Goal: Information Seeking & Learning: Learn about a topic

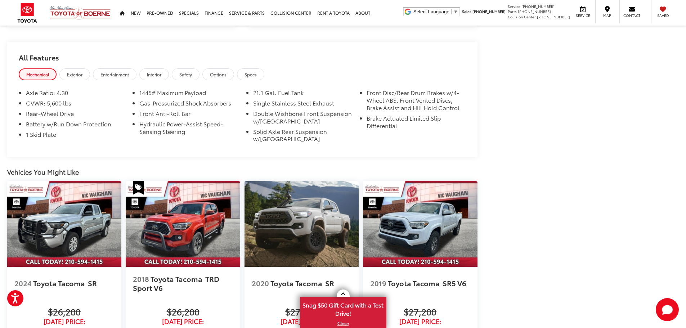
scroll to position [648, 0]
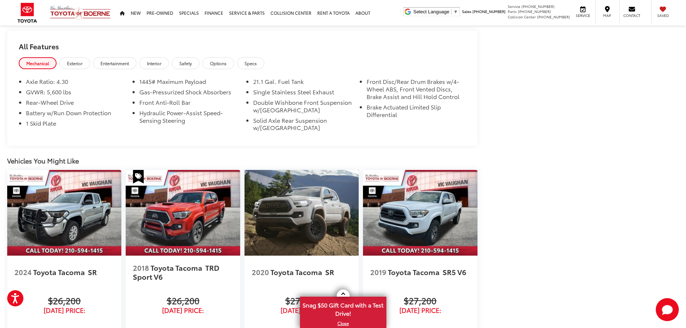
click at [303, 232] on img at bounding box center [302, 213] width 114 height 86
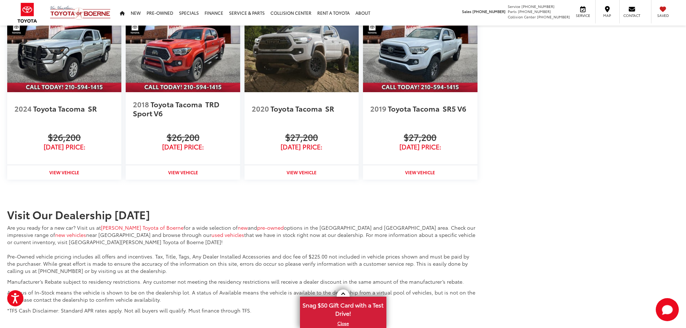
scroll to position [754, 0]
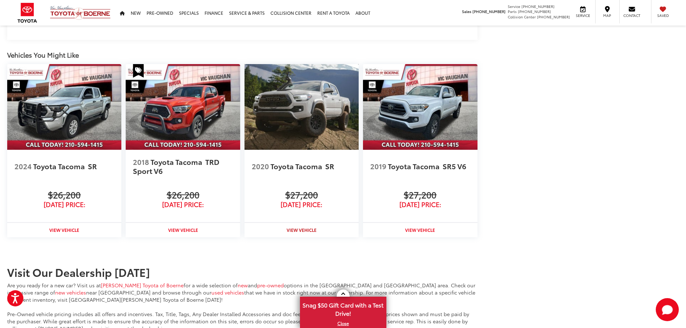
click at [292, 108] on img at bounding box center [302, 107] width 114 height 86
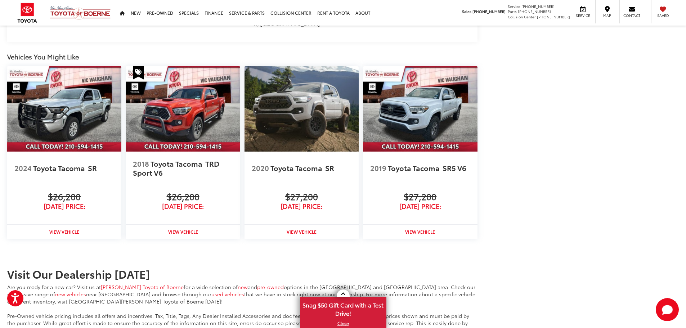
click at [405, 112] on img at bounding box center [420, 109] width 114 height 86
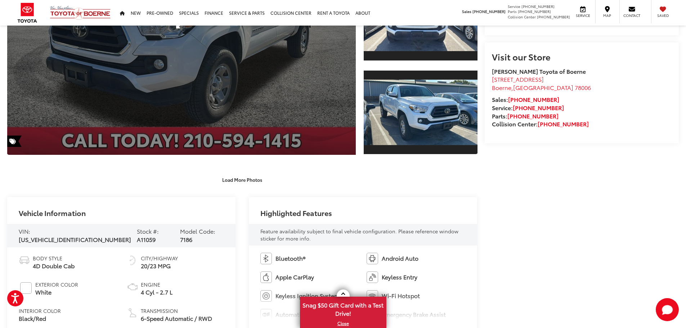
scroll to position [108, 0]
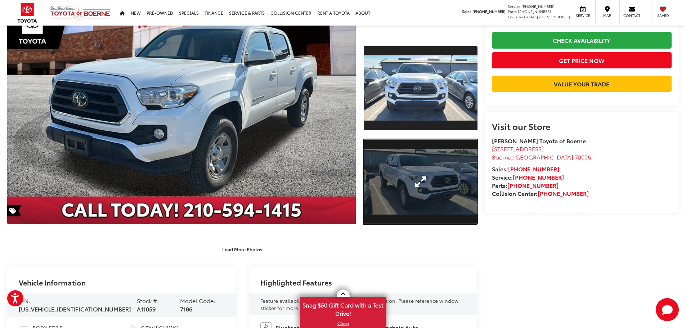
click at [424, 174] on link "Expand Photo 2" at bounding box center [421, 181] width 114 height 85
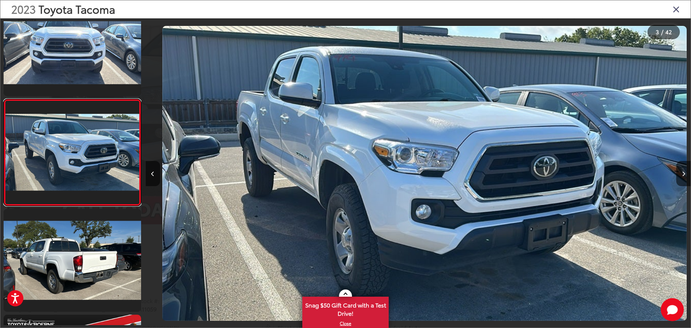
scroll to position [0, 1091]
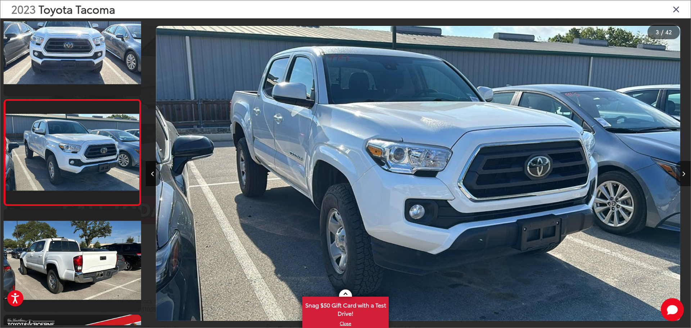
click at [686, 174] on button "Next image" at bounding box center [684, 173] width 14 height 25
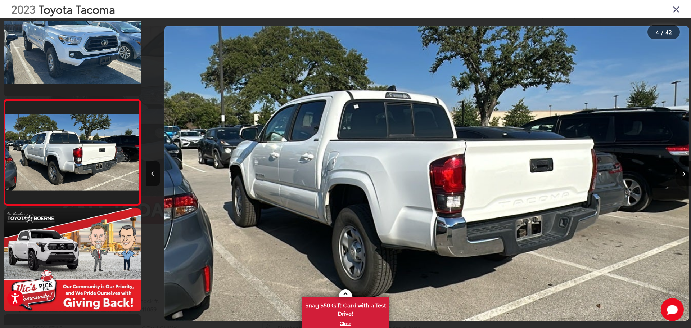
scroll to position [0, 1636]
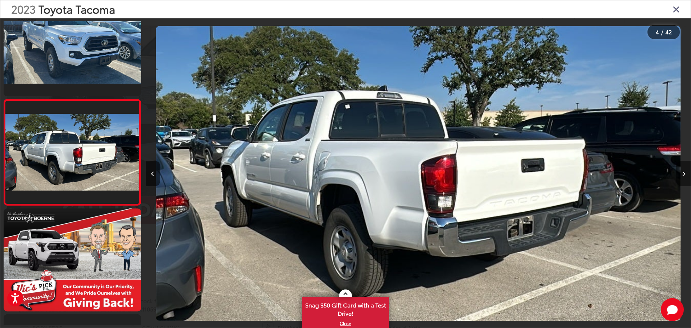
click at [681, 175] on button "Next image" at bounding box center [684, 173] width 14 height 25
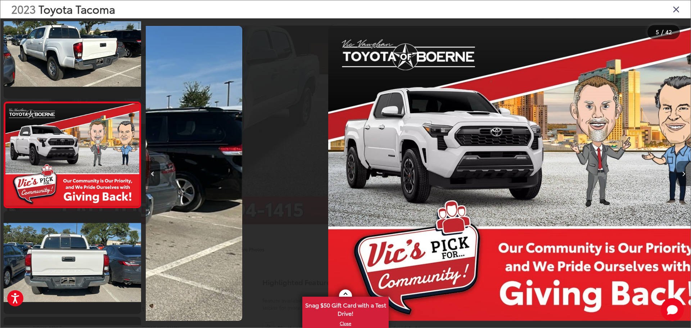
scroll to position [346, 0]
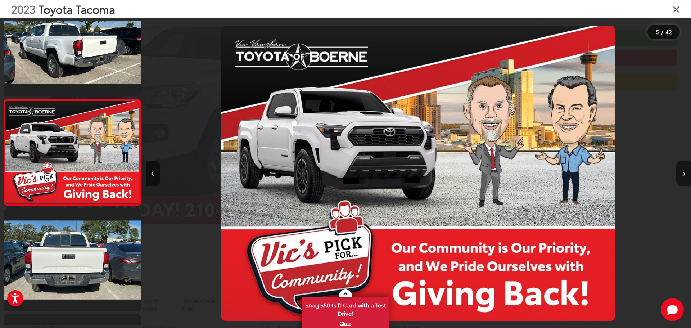
click at [681, 175] on button "Next image" at bounding box center [684, 173] width 14 height 25
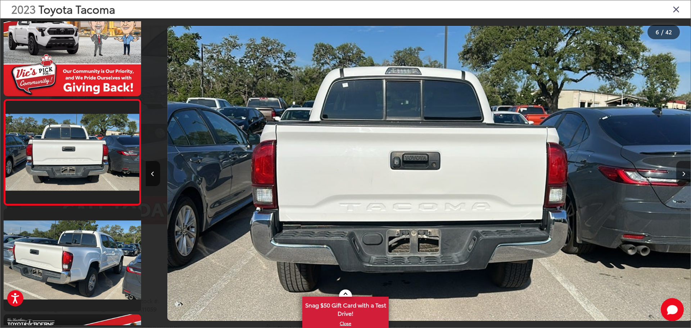
scroll to position [0, 2727]
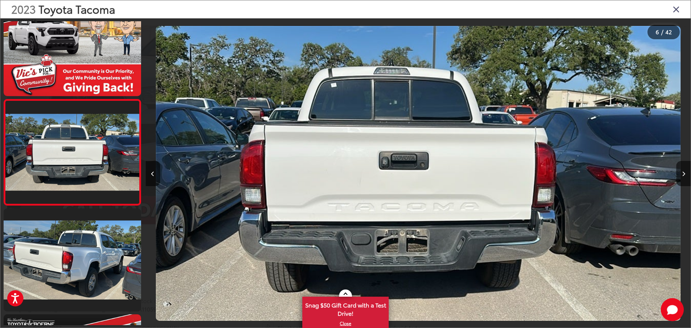
click at [386, 169] on img "2023 Toyota Tacoma SR5 5" at bounding box center [418, 173] width 525 height 295
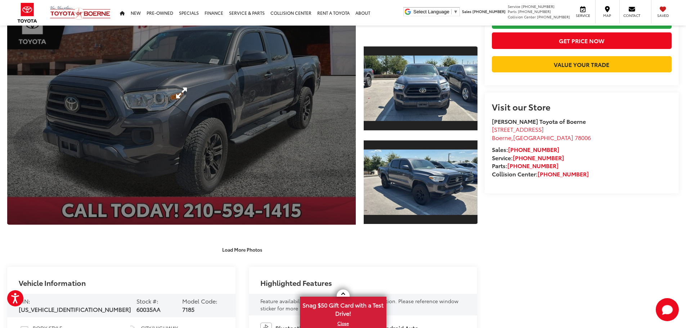
scroll to position [72, 0]
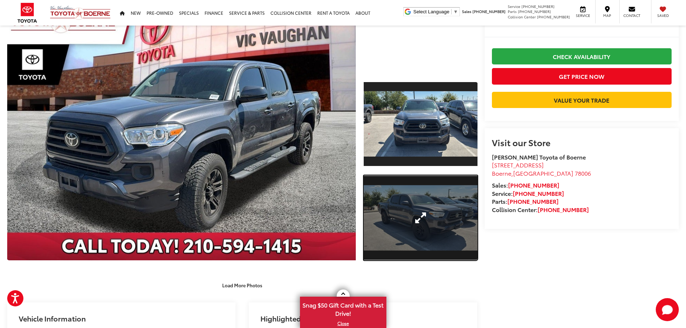
click at [423, 216] on link "Expand Photo 2" at bounding box center [421, 217] width 114 height 85
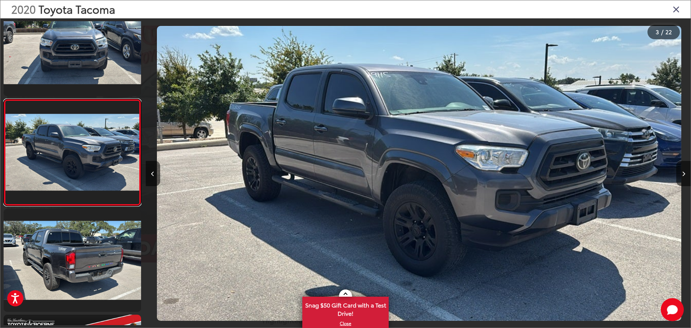
scroll to position [0, 1091]
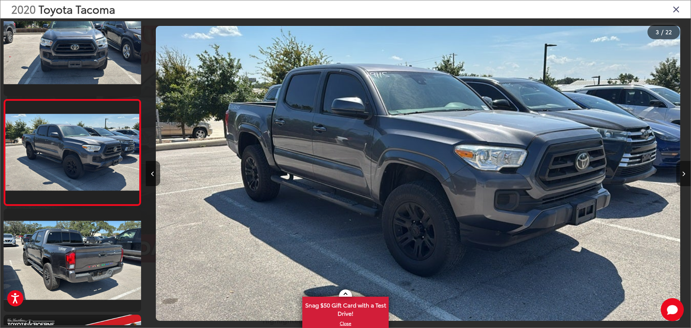
click at [686, 182] on button "Next image" at bounding box center [684, 173] width 14 height 25
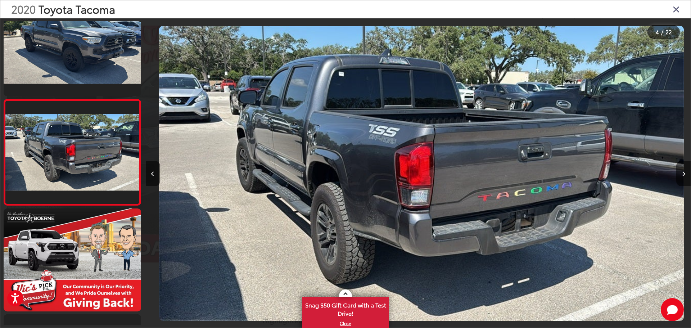
scroll to position [0, 1636]
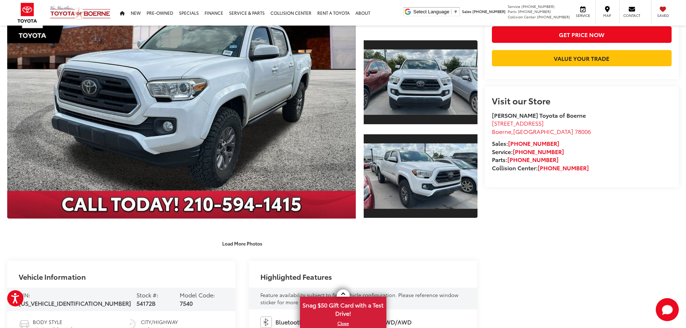
scroll to position [108, 0]
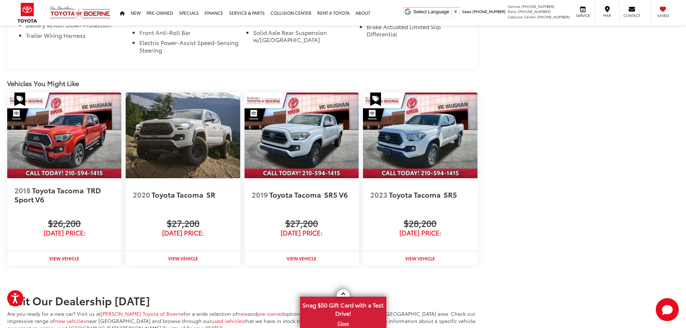
scroll to position [731, 0]
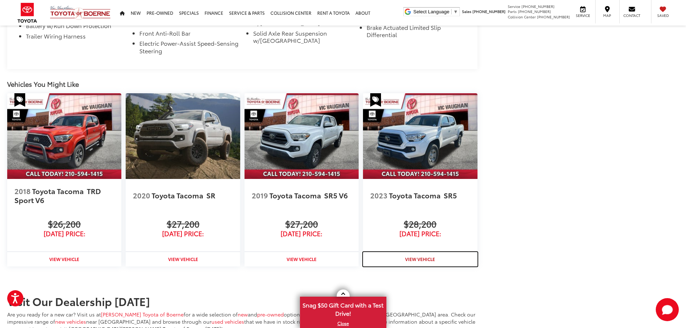
click at [426, 256] on strong "View Vehicle" at bounding box center [420, 259] width 30 height 6
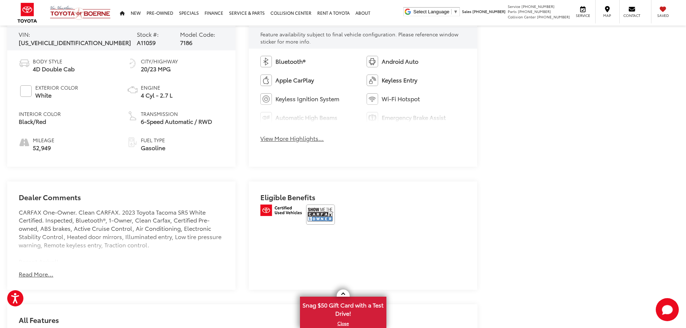
scroll to position [372, 0]
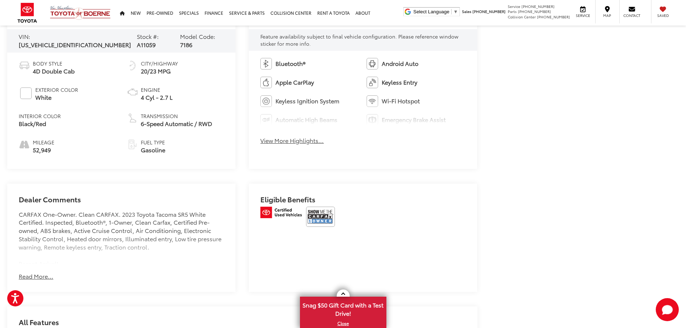
click at [34, 274] on button "Read More..." at bounding box center [36, 276] width 35 height 8
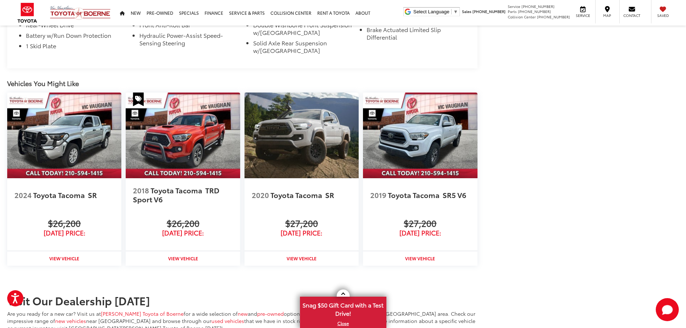
scroll to position [877, 0]
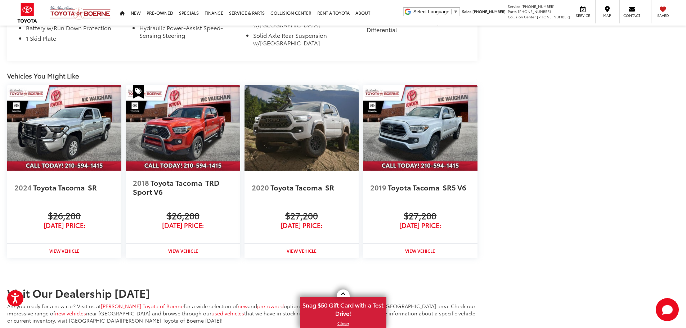
click at [185, 118] on img at bounding box center [183, 128] width 114 height 86
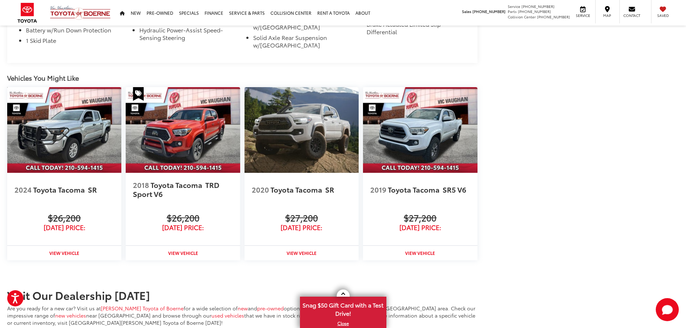
drag, startPoint x: 70, startPoint y: 126, endPoint x: 371, endPoint y: 164, distance: 303.4
click at [70, 125] on img at bounding box center [64, 130] width 114 height 86
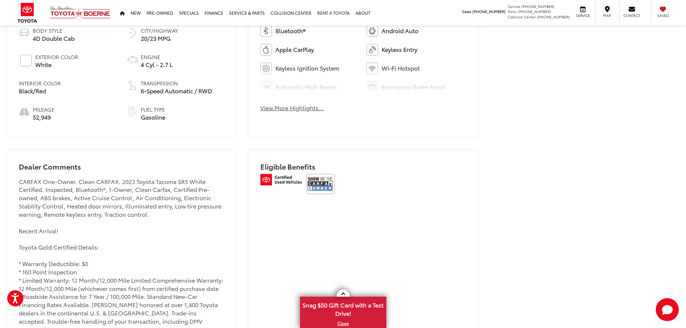
scroll to position [404, 0]
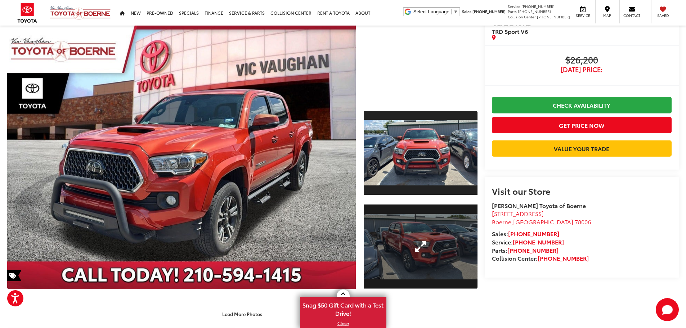
scroll to position [36, 0]
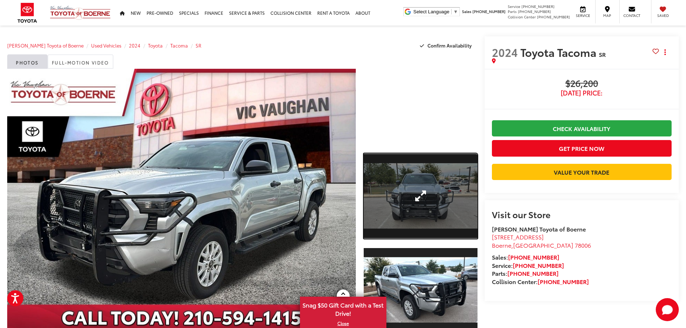
click at [417, 187] on link "Expand Photo 1" at bounding box center [421, 195] width 114 height 85
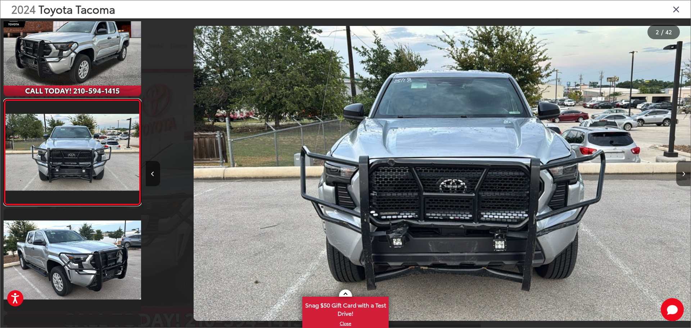
scroll to position [0, 545]
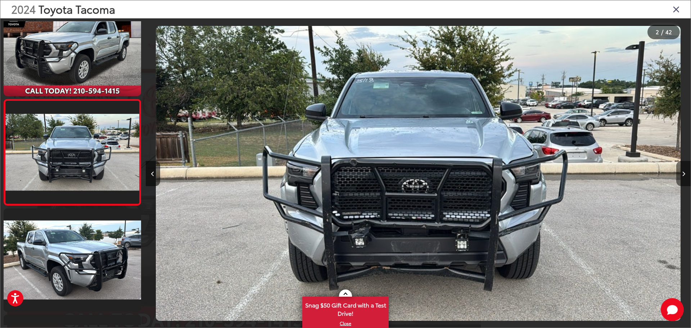
click at [677, 174] on button "Next image" at bounding box center [684, 173] width 14 height 25
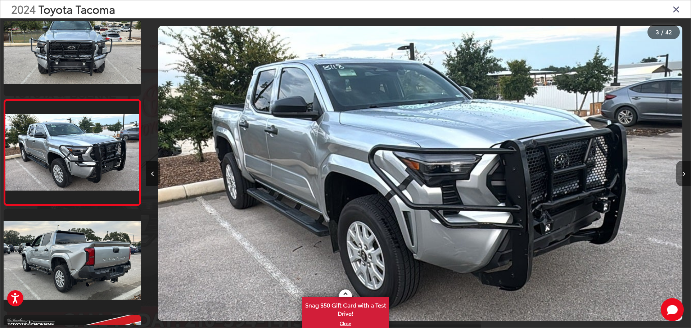
scroll to position [0, 1091]
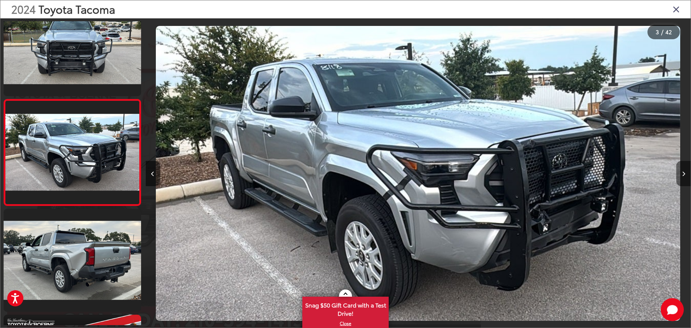
click at [679, 178] on button "Next image" at bounding box center [684, 173] width 14 height 25
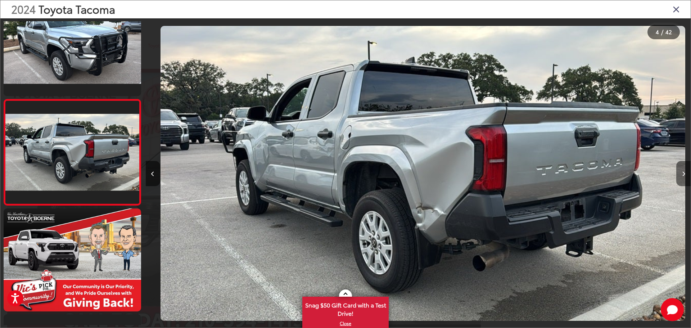
scroll to position [0, 1636]
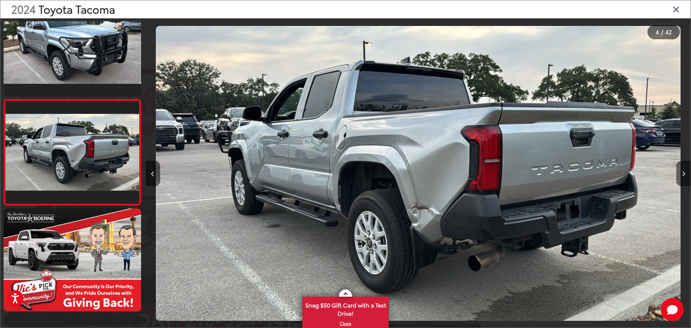
click at [683, 173] on icon "Next image" at bounding box center [683, 173] width 3 height 5
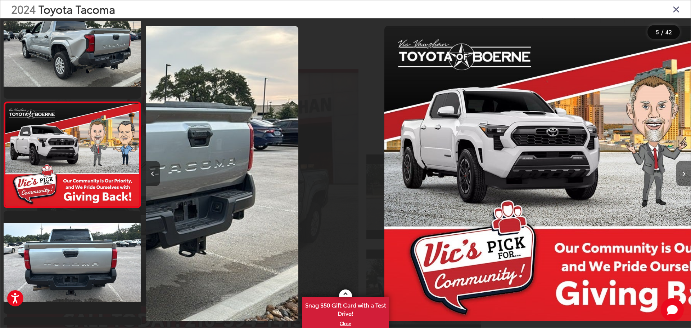
scroll to position [346, 0]
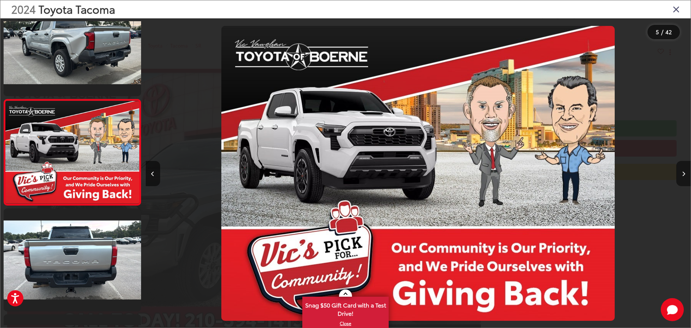
click at [683, 173] on icon "Next image" at bounding box center [683, 173] width 3 height 5
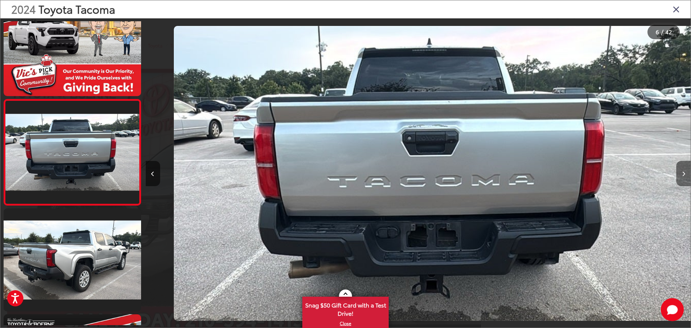
scroll to position [0, 2727]
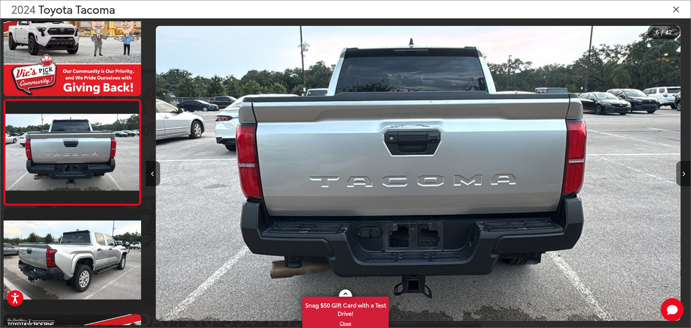
click at [683, 173] on icon "Next image" at bounding box center [683, 173] width 3 height 5
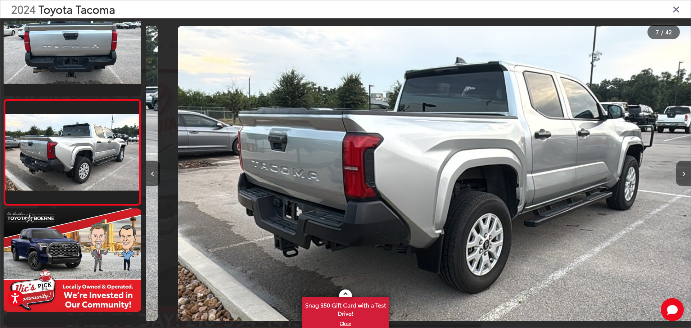
scroll to position [0, 3272]
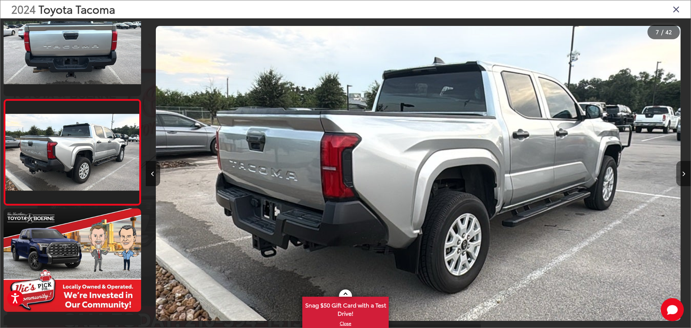
click at [678, 169] on button "Next image" at bounding box center [684, 173] width 14 height 25
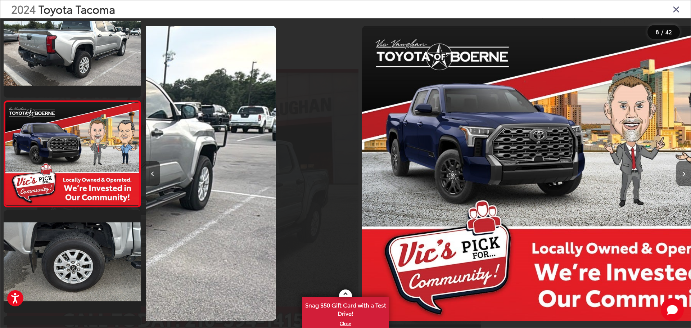
scroll to position [664, 0]
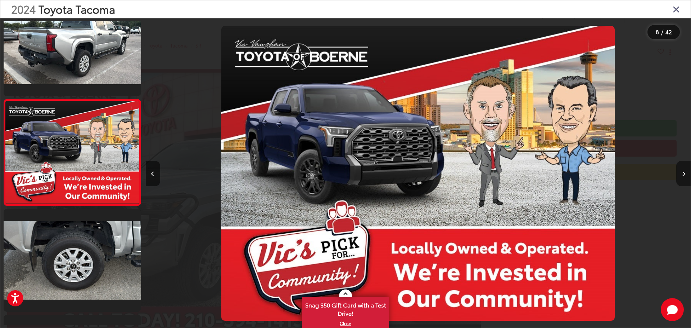
click at [678, 169] on button "Next image" at bounding box center [684, 173] width 14 height 25
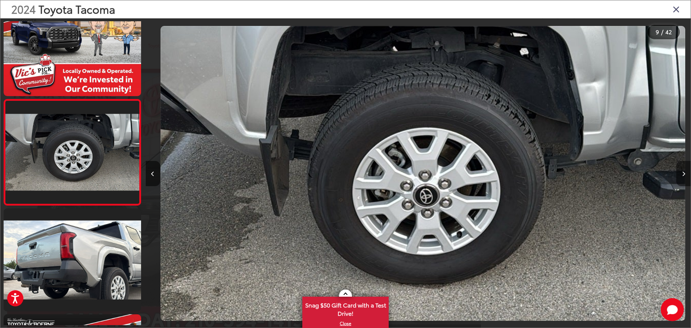
scroll to position [0, 0]
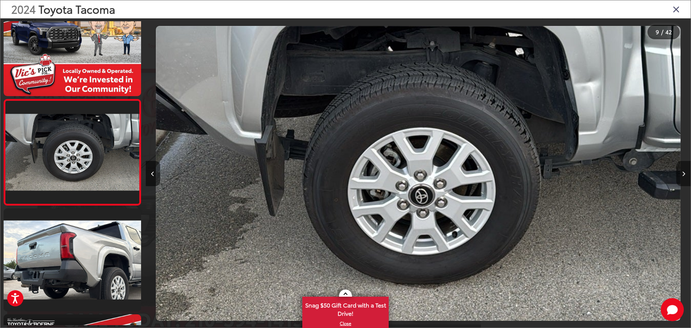
click at [684, 164] on button "Next image" at bounding box center [684, 173] width 14 height 25
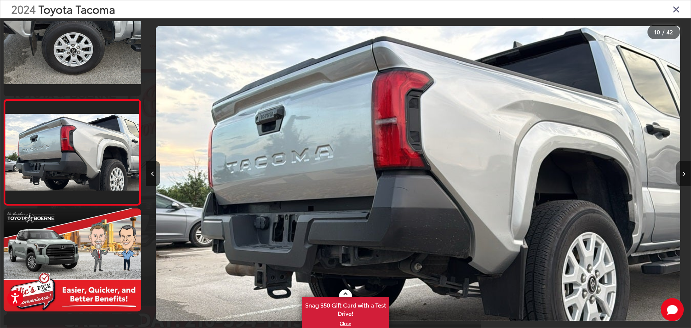
click at [681, 170] on button "Next image" at bounding box center [684, 173] width 14 height 25
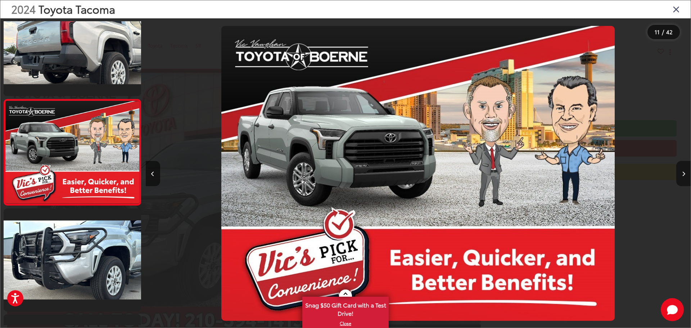
click at [681, 170] on button "Next image" at bounding box center [684, 173] width 14 height 25
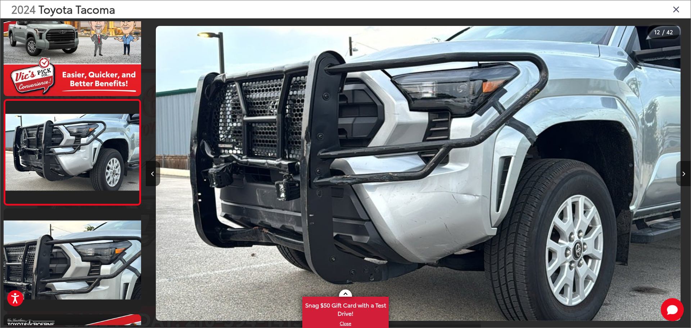
click at [686, 168] on button "Next image" at bounding box center [684, 173] width 14 height 25
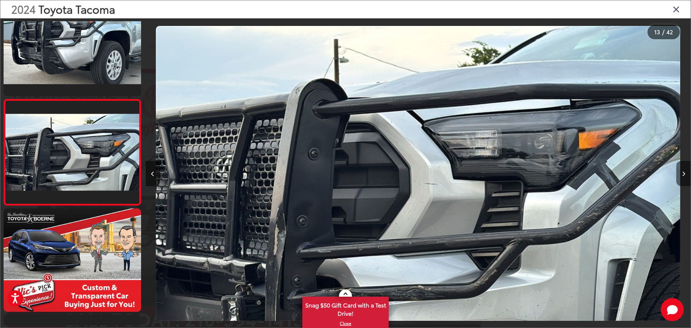
click at [678, 178] on button "Next image" at bounding box center [684, 173] width 14 height 25
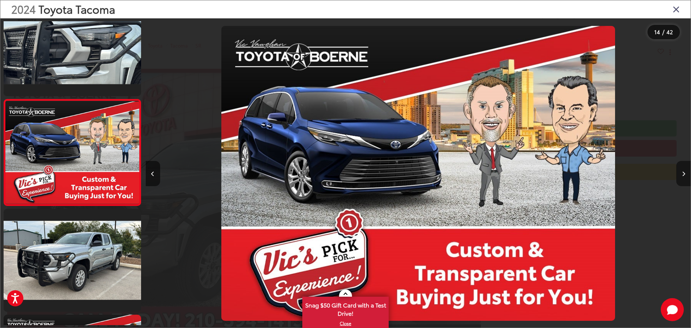
click at [685, 174] on icon "Next image" at bounding box center [683, 173] width 3 height 5
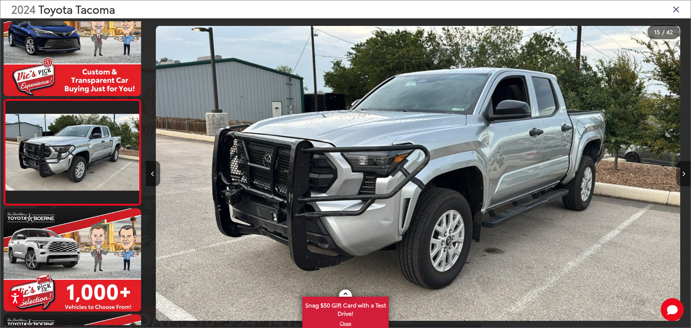
click at [684, 174] on icon "Next image" at bounding box center [683, 173] width 3 height 5
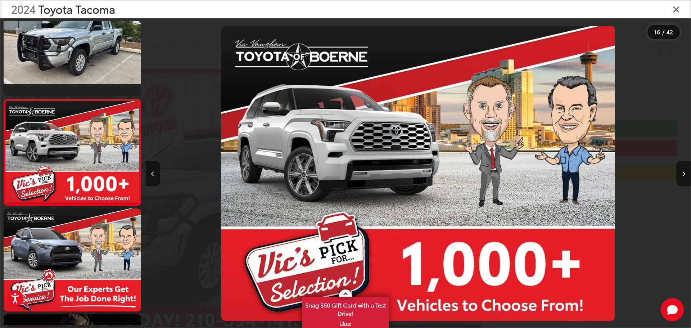
click at [684, 174] on icon "Next image" at bounding box center [683, 173] width 3 height 5
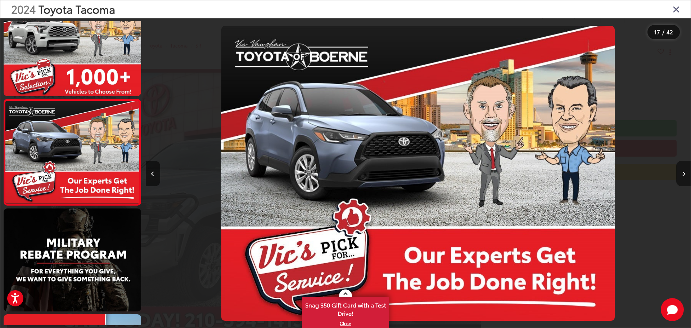
click at [684, 174] on icon "Next image" at bounding box center [683, 173] width 3 height 5
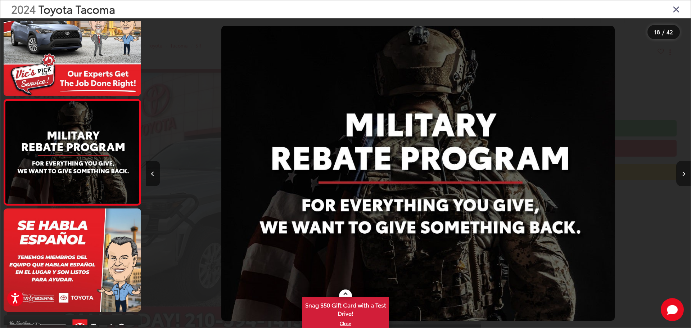
click at [682, 174] on icon "Next image" at bounding box center [683, 173] width 3 height 5
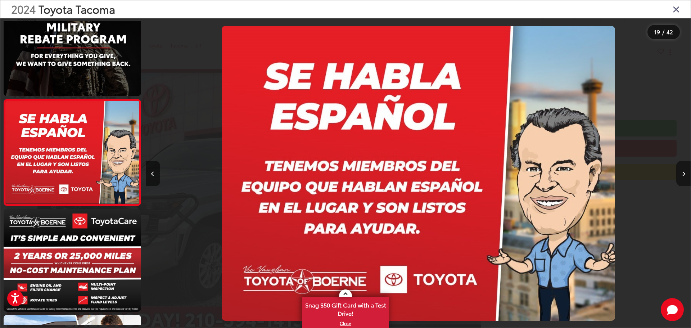
click at [682, 174] on icon "Next image" at bounding box center [683, 173] width 3 height 5
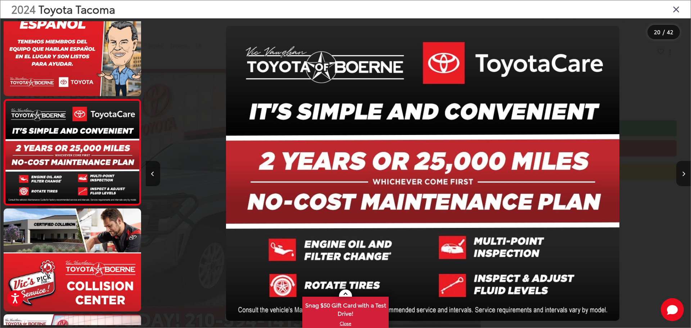
click at [682, 174] on icon "Next image" at bounding box center [683, 173] width 3 height 5
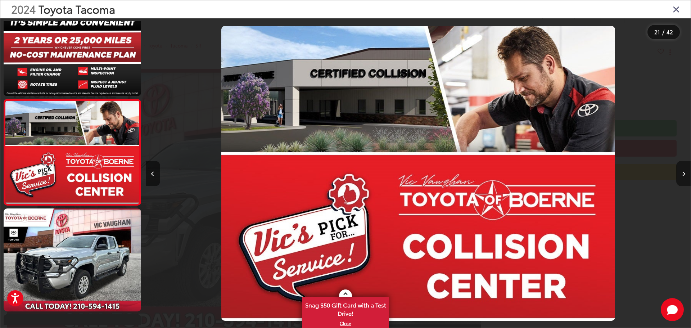
click at [681, 173] on button "Next image" at bounding box center [684, 173] width 14 height 25
